Goal: Task Accomplishment & Management: Use online tool/utility

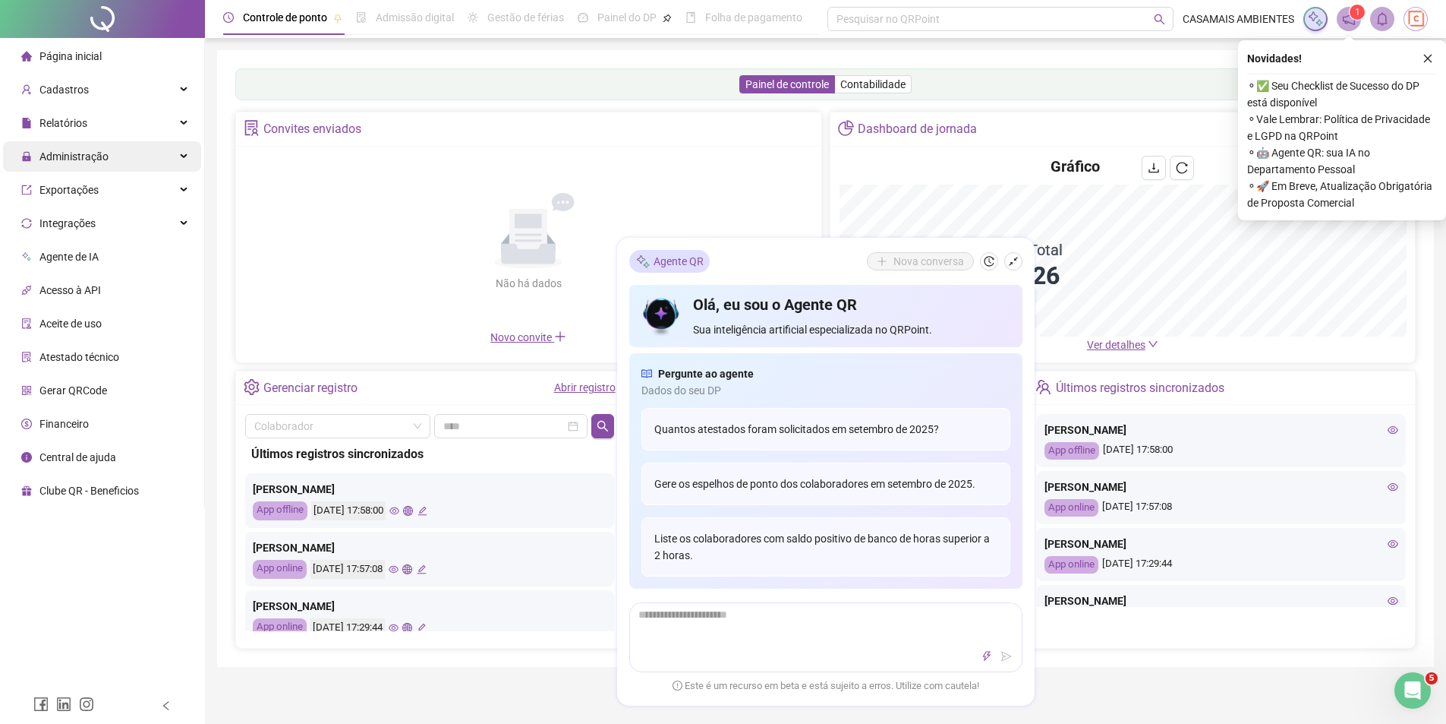
click at [143, 158] on div "Administração" at bounding box center [102, 156] width 198 height 30
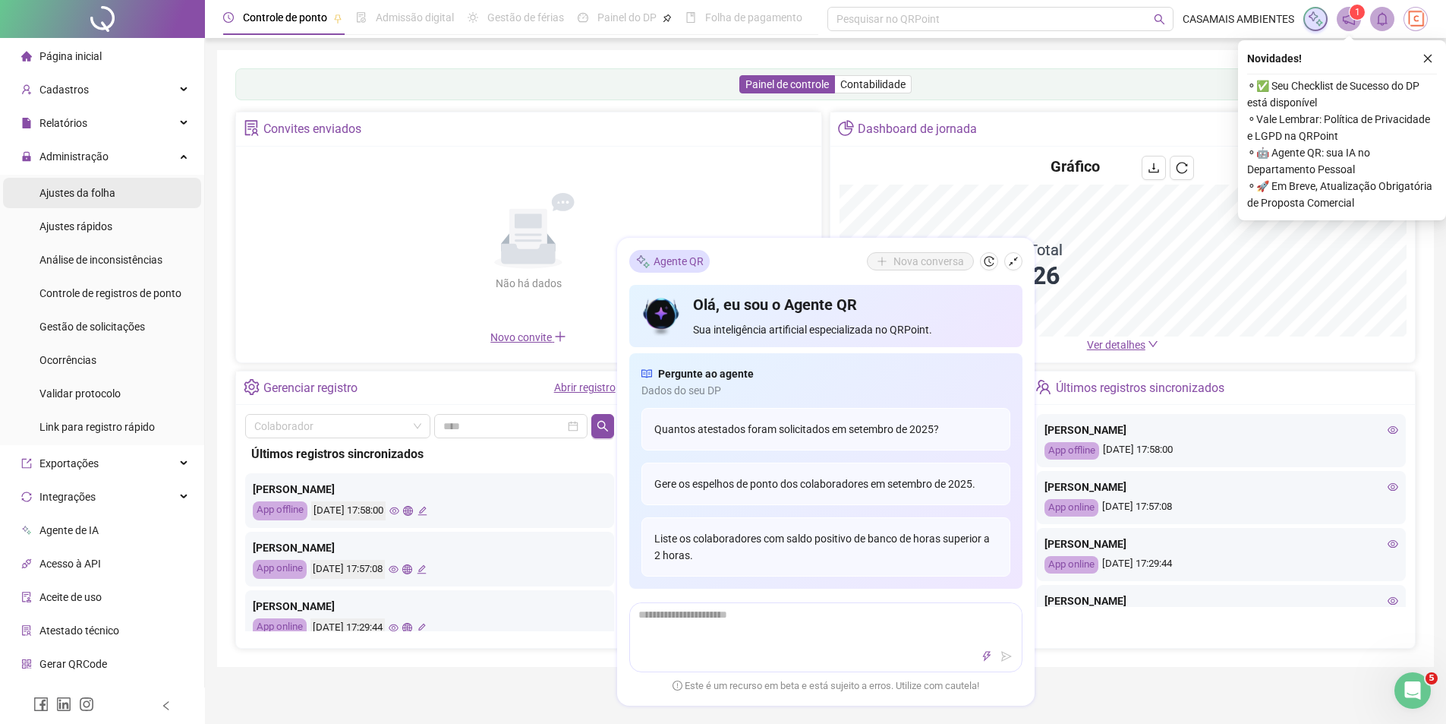
click at [62, 197] on span "Ajustes da folha" at bounding box center [77, 193] width 76 height 12
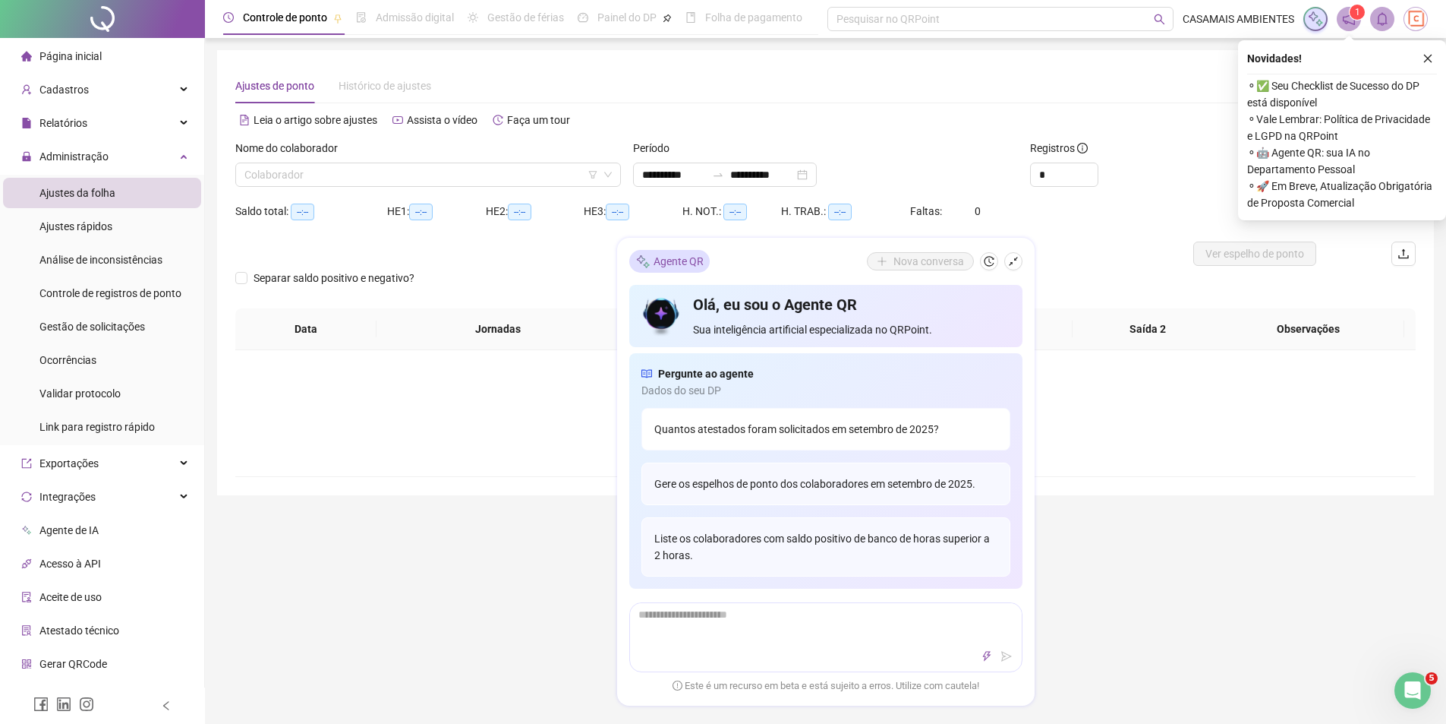
type input "**********"
click at [1431, 58] on icon "close" at bounding box center [1428, 58] width 11 height 11
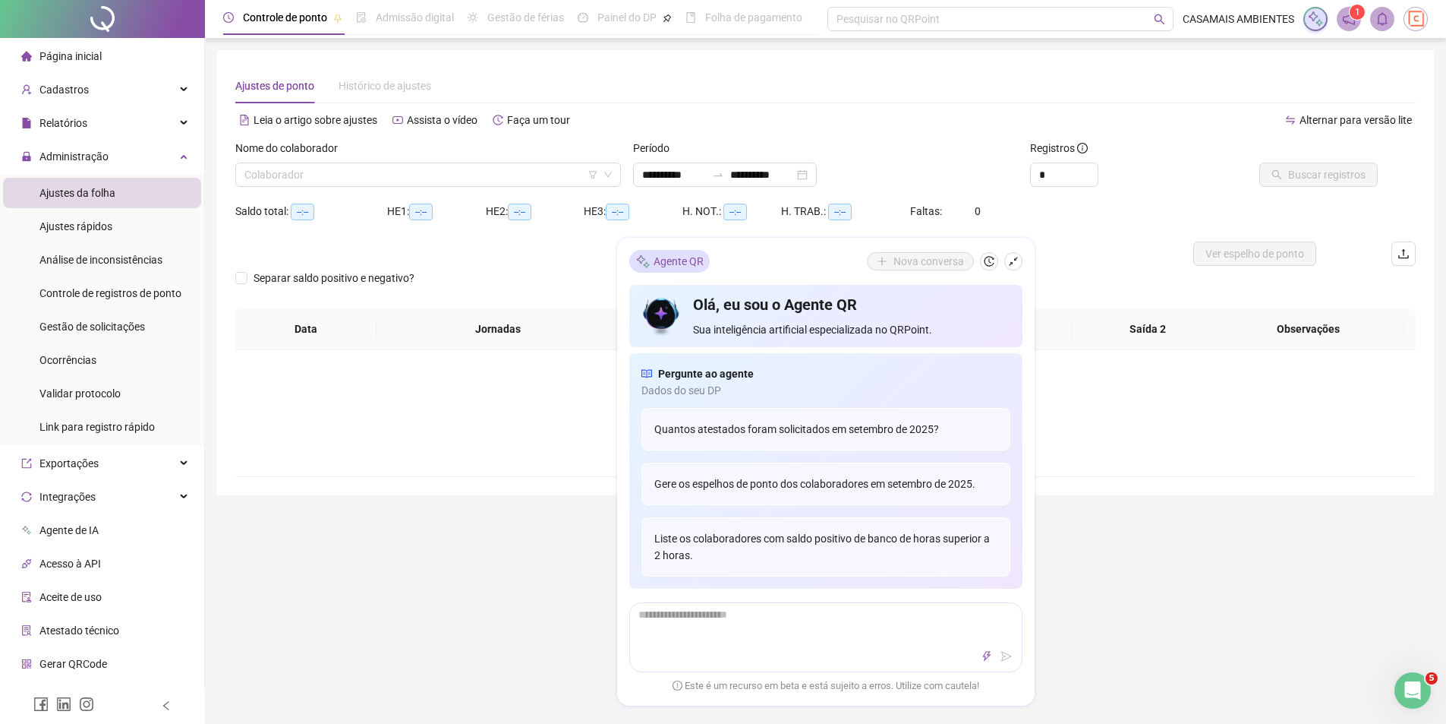
drag, startPoint x: 492, startPoint y: 642, endPoint x: 502, endPoint y: 494, distance: 148.4
click at [489, 643] on div "**********" at bounding box center [825, 514] width 1241 height 1028
click at [607, 179] on span at bounding box center [428, 174] width 368 height 23
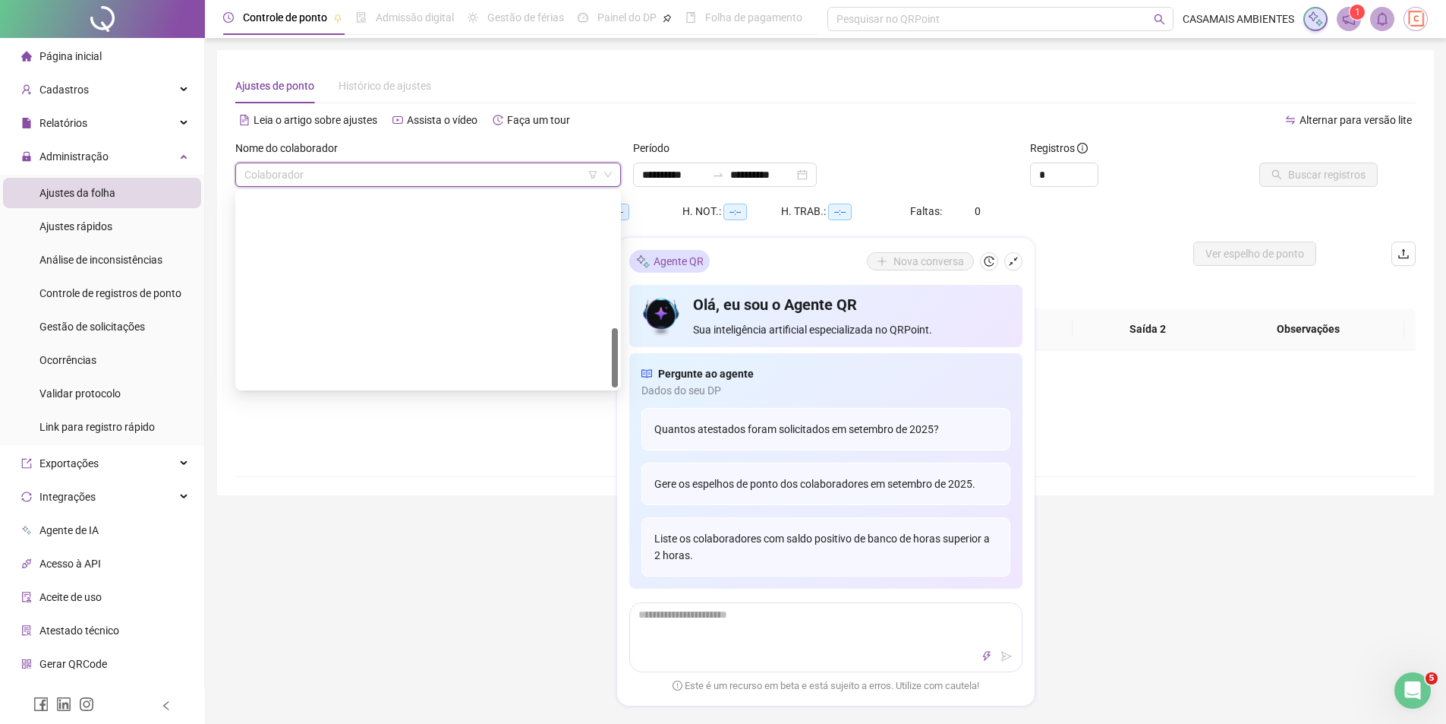
scroll to position [437, 0]
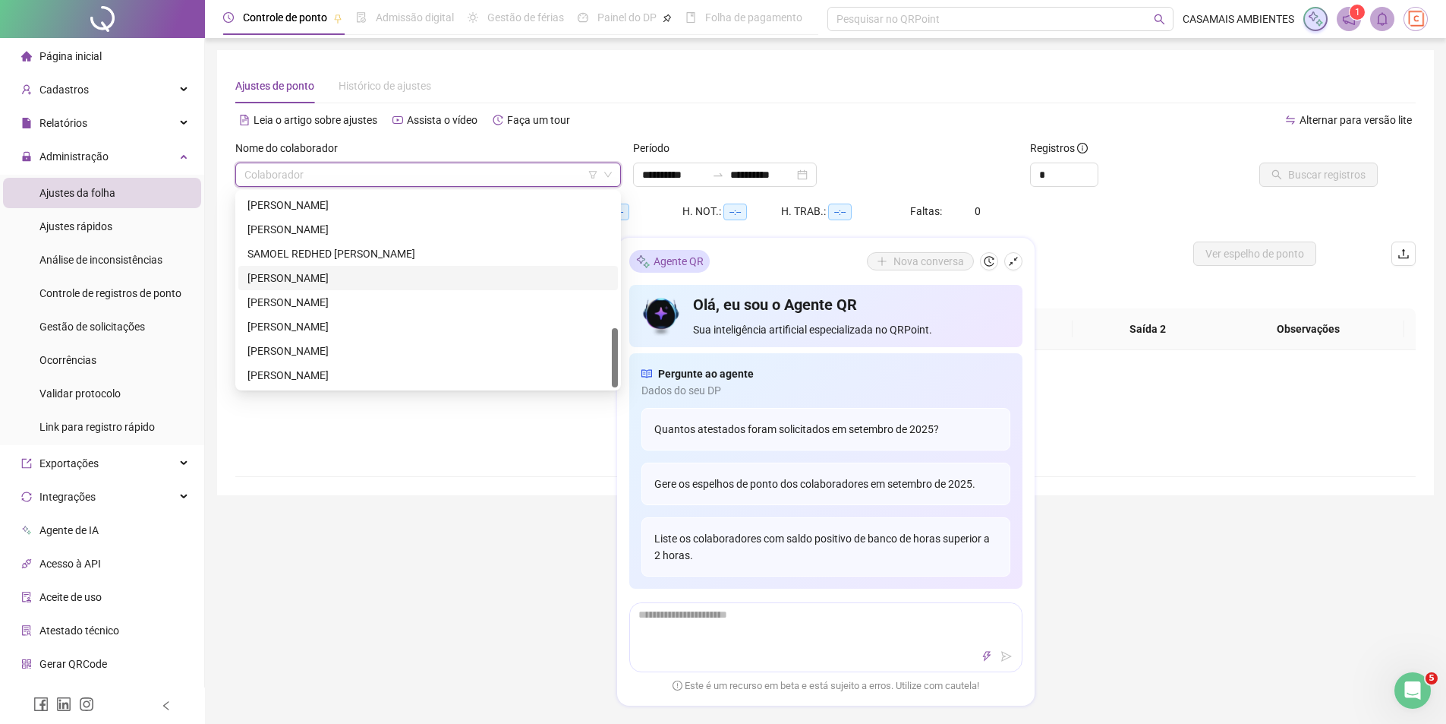
click at [380, 282] on div "[PERSON_NAME]" at bounding box center [428, 278] width 361 height 17
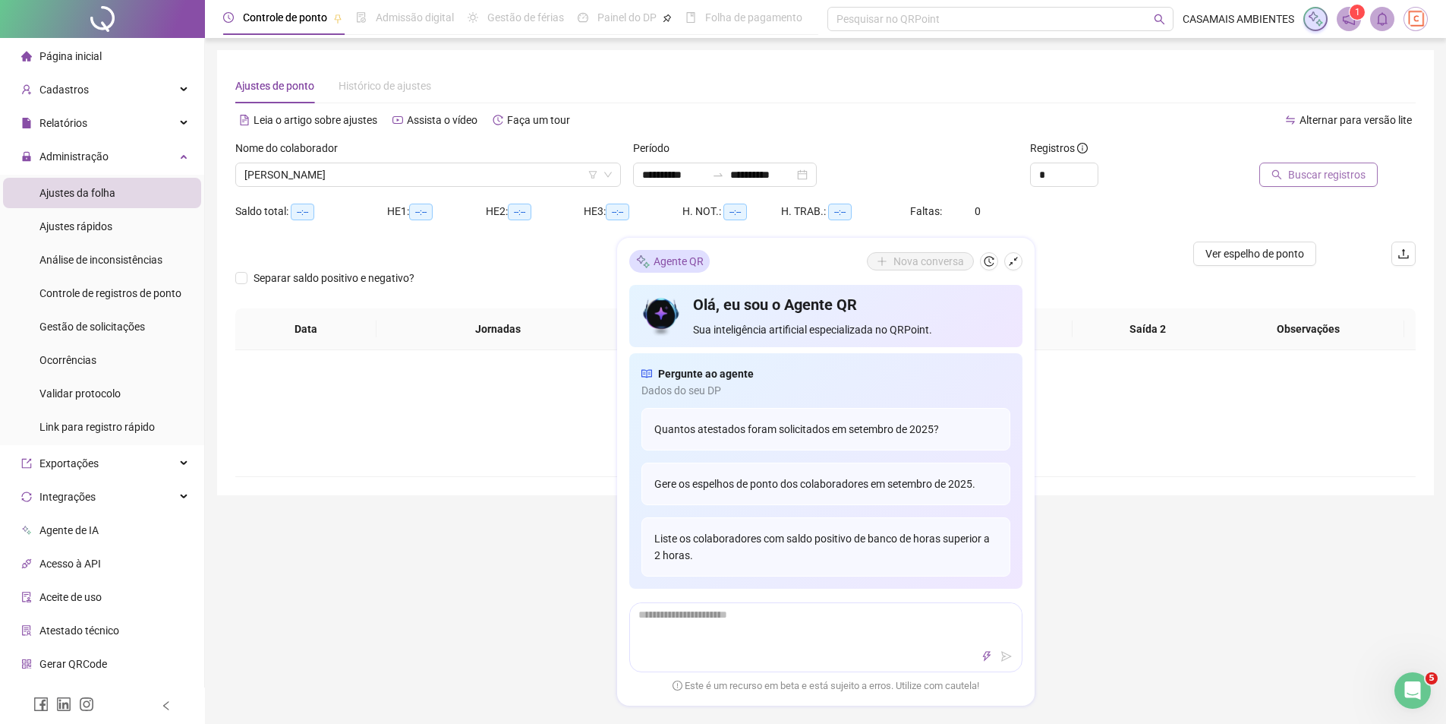
click at [1300, 177] on span "Buscar registros" at bounding box center [1327, 174] width 77 height 17
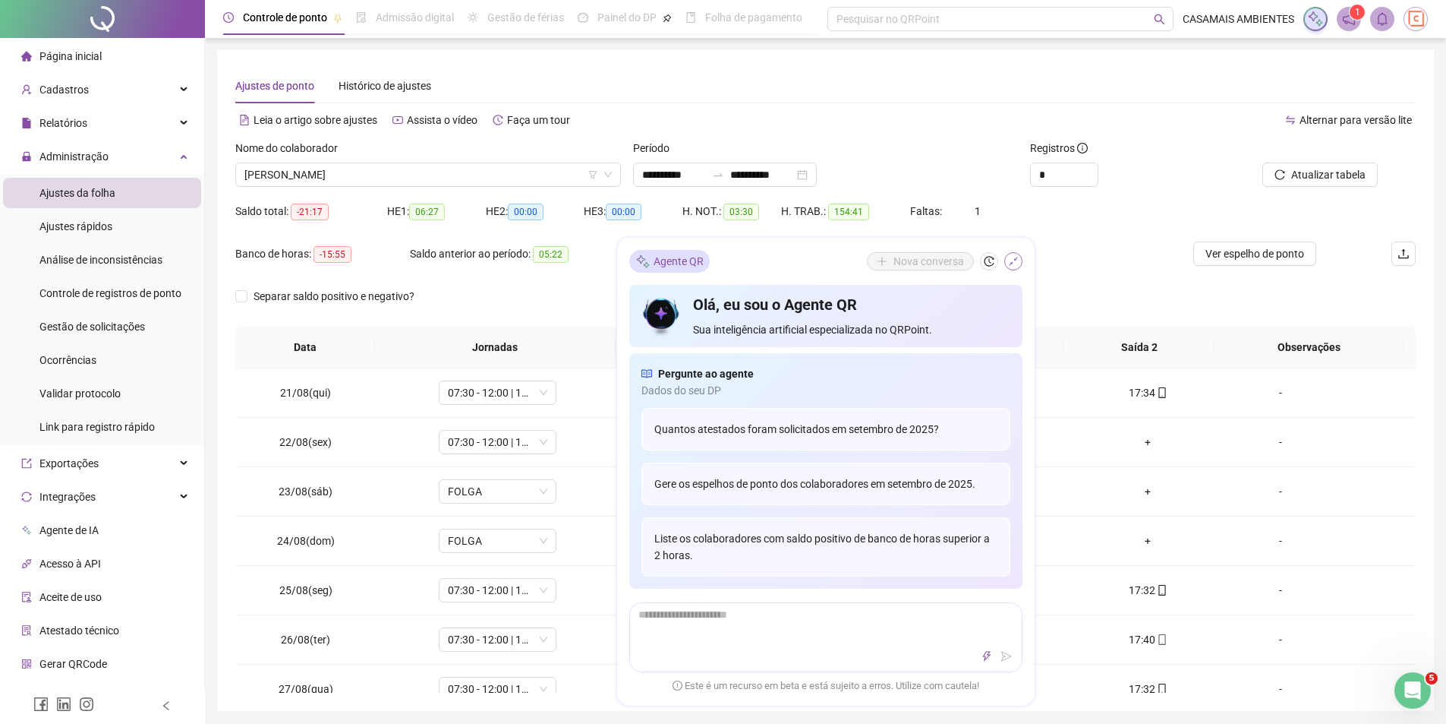
click at [1013, 267] on button "button" at bounding box center [1014, 261] width 18 height 18
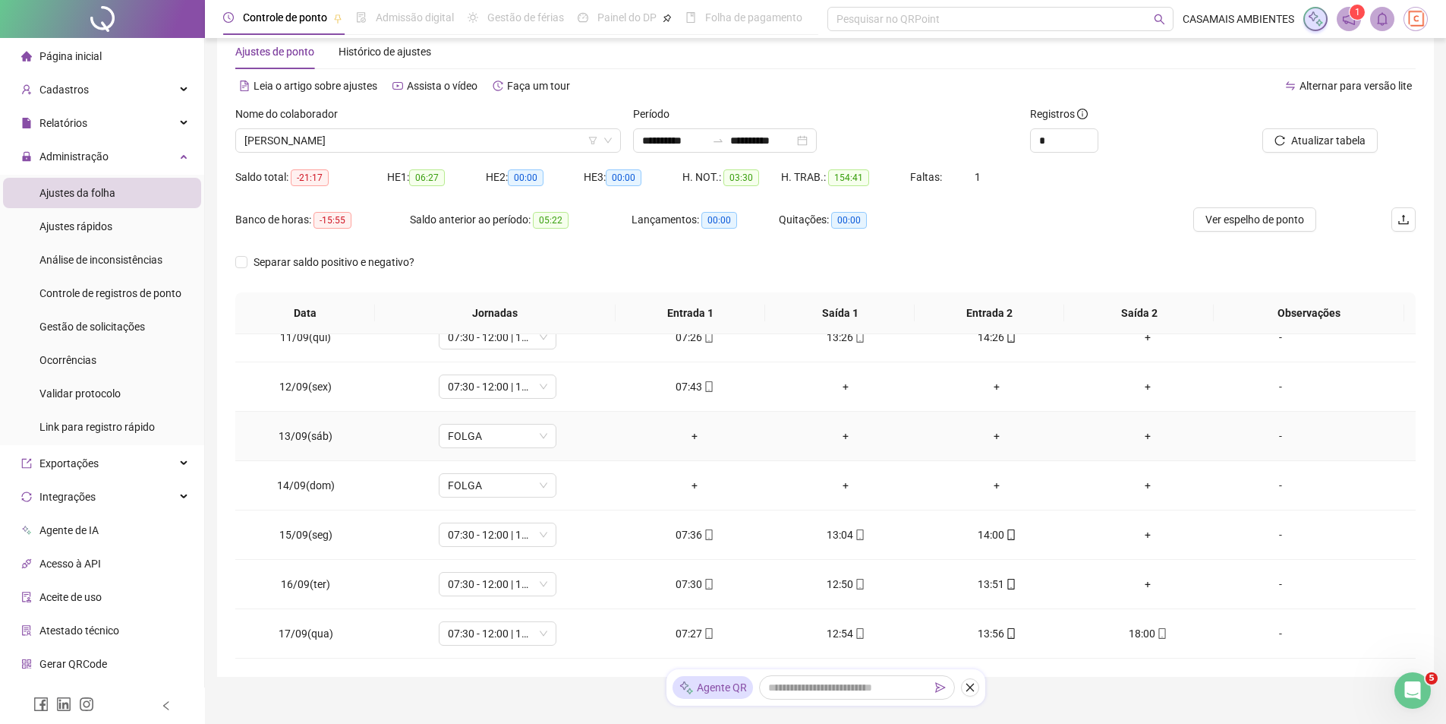
scroll to position [76, 0]
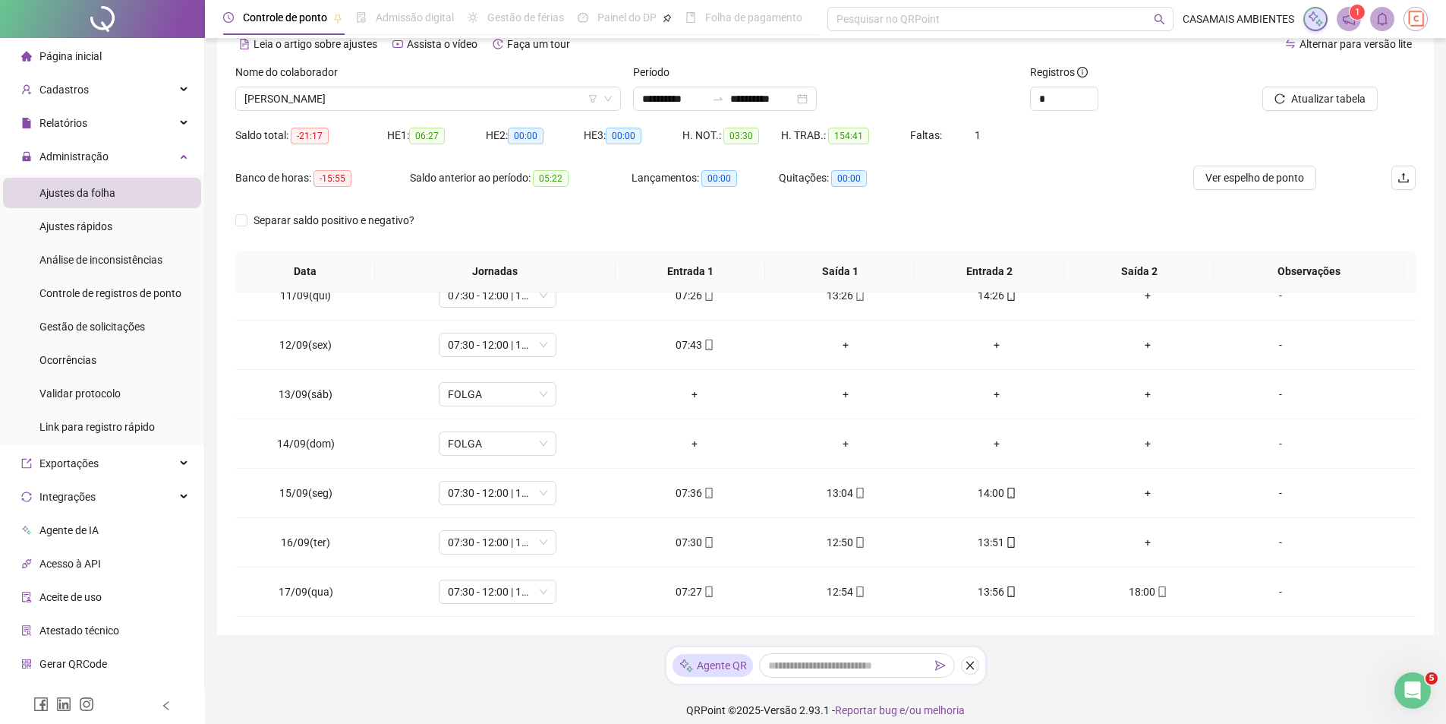
drag, startPoint x: 970, startPoint y: 665, endPoint x: 1012, endPoint y: 706, distance: 59.1
click at [970, 664] on icon "close" at bounding box center [970, 665] width 8 height 8
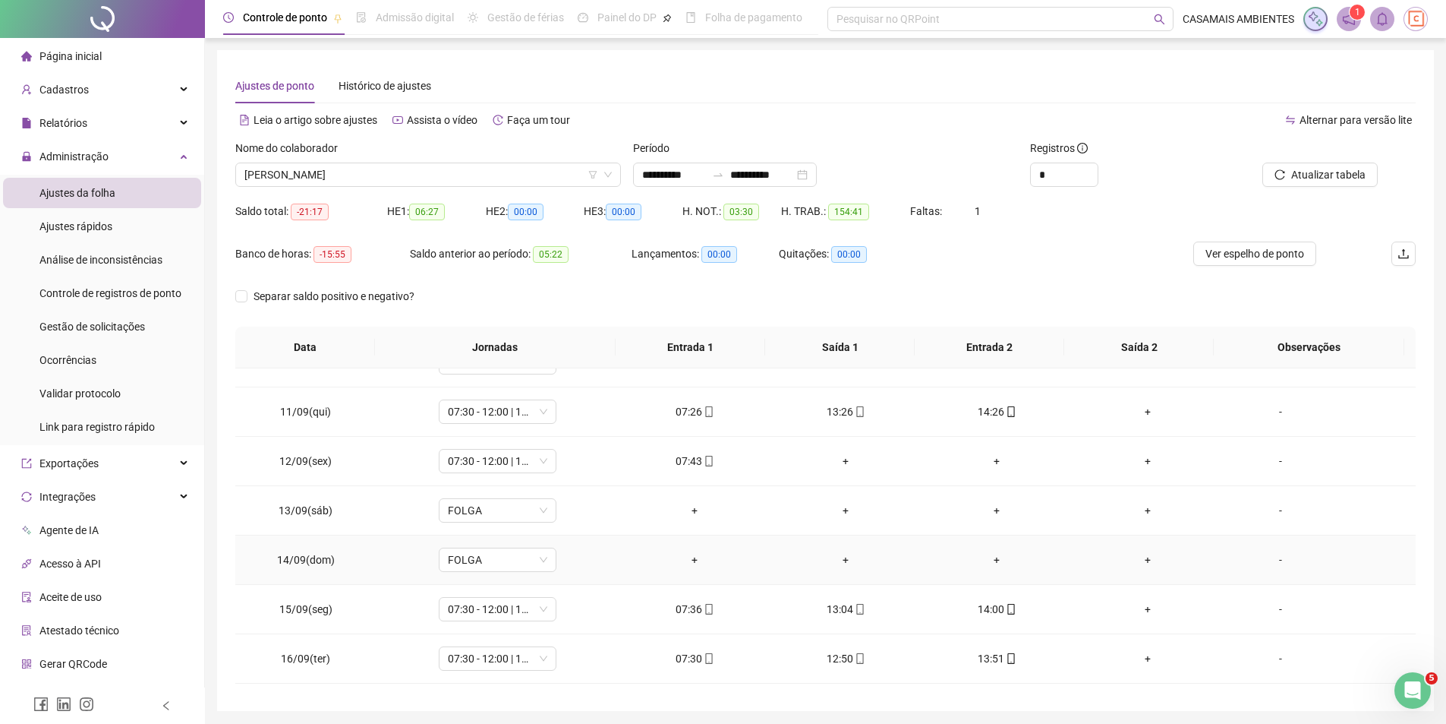
scroll to position [1058, 0]
